Goal: Task Accomplishment & Management: Manage account settings

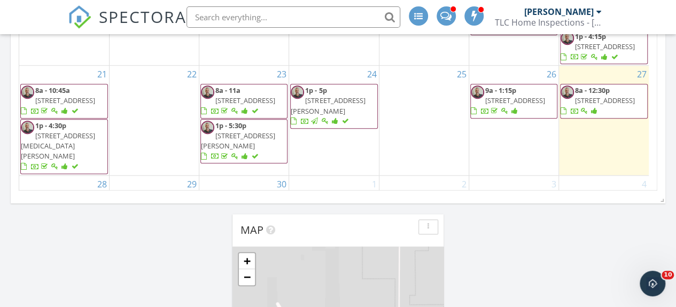
click at [611, 105] on span "1133 River Wood , Seguin 78155" at bounding box center [605, 101] width 60 height 10
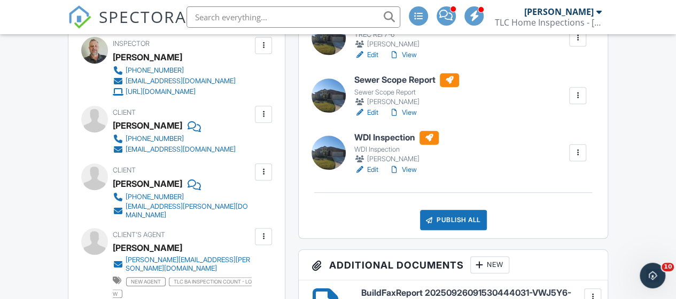
scroll to position [285, 0]
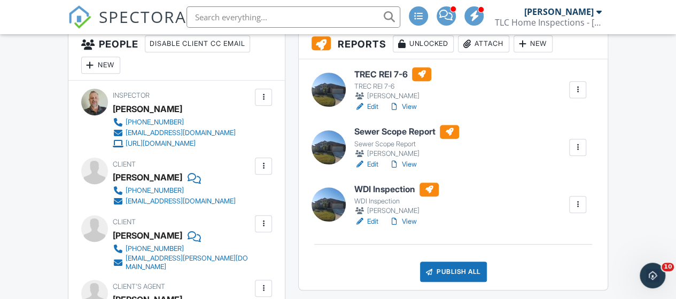
click at [368, 220] on link "Edit" at bounding box center [366, 222] width 24 height 11
click at [372, 163] on link "Edit" at bounding box center [366, 164] width 24 height 11
click at [407, 161] on link "View" at bounding box center [403, 164] width 28 height 11
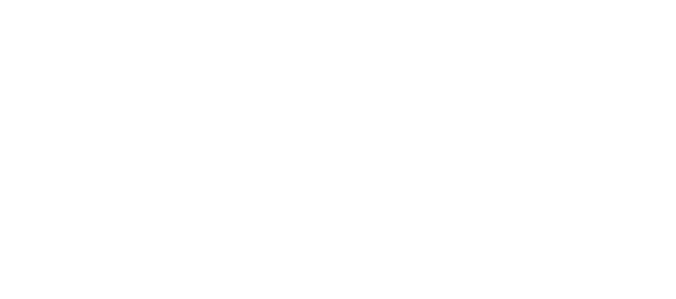
scroll to position [196, 0]
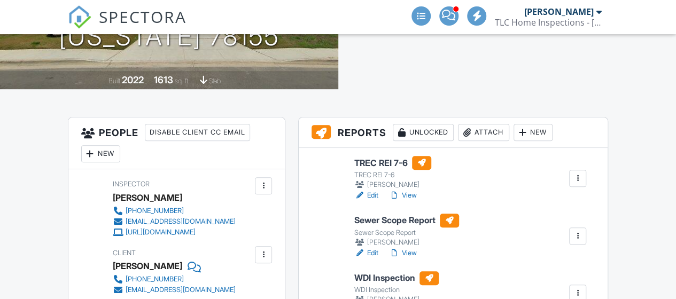
click at [410, 190] on link "View" at bounding box center [403, 195] width 28 height 11
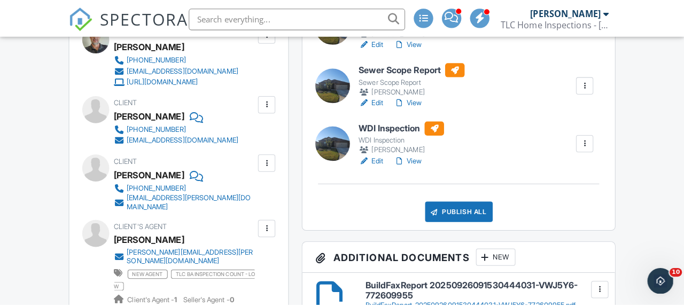
scroll to position [356, 0]
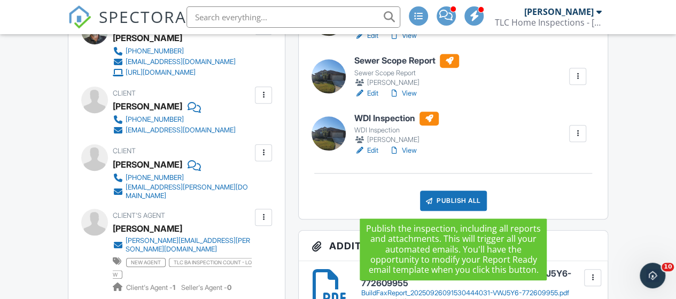
click at [455, 198] on div "Publish All" at bounding box center [453, 201] width 67 height 20
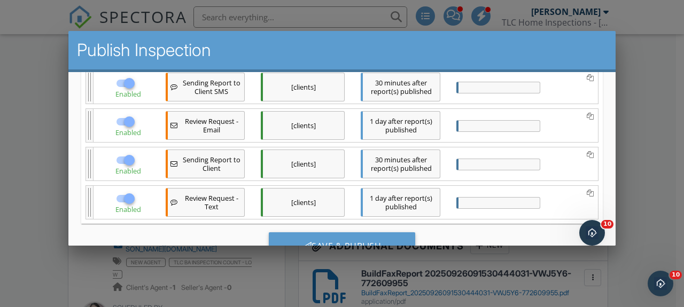
scroll to position [467, 0]
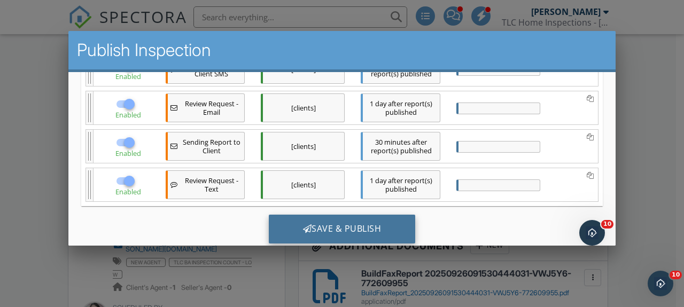
click at [362, 214] on div "Save & Publish" at bounding box center [342, 228] width 147 height 29
